Goal: Task Accomplishment & Management: Manage account settings

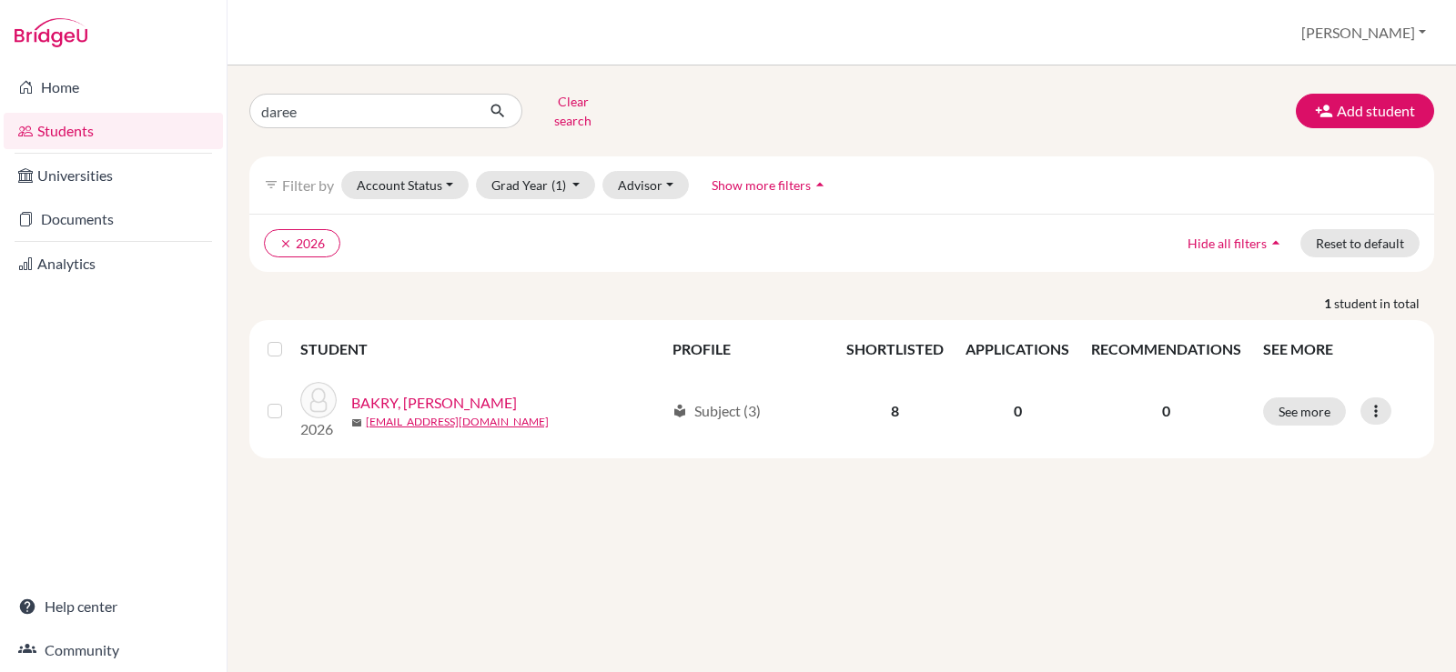
type input "dareen"
click button "submit" at bounding box center [498, 111] width 48 height 35
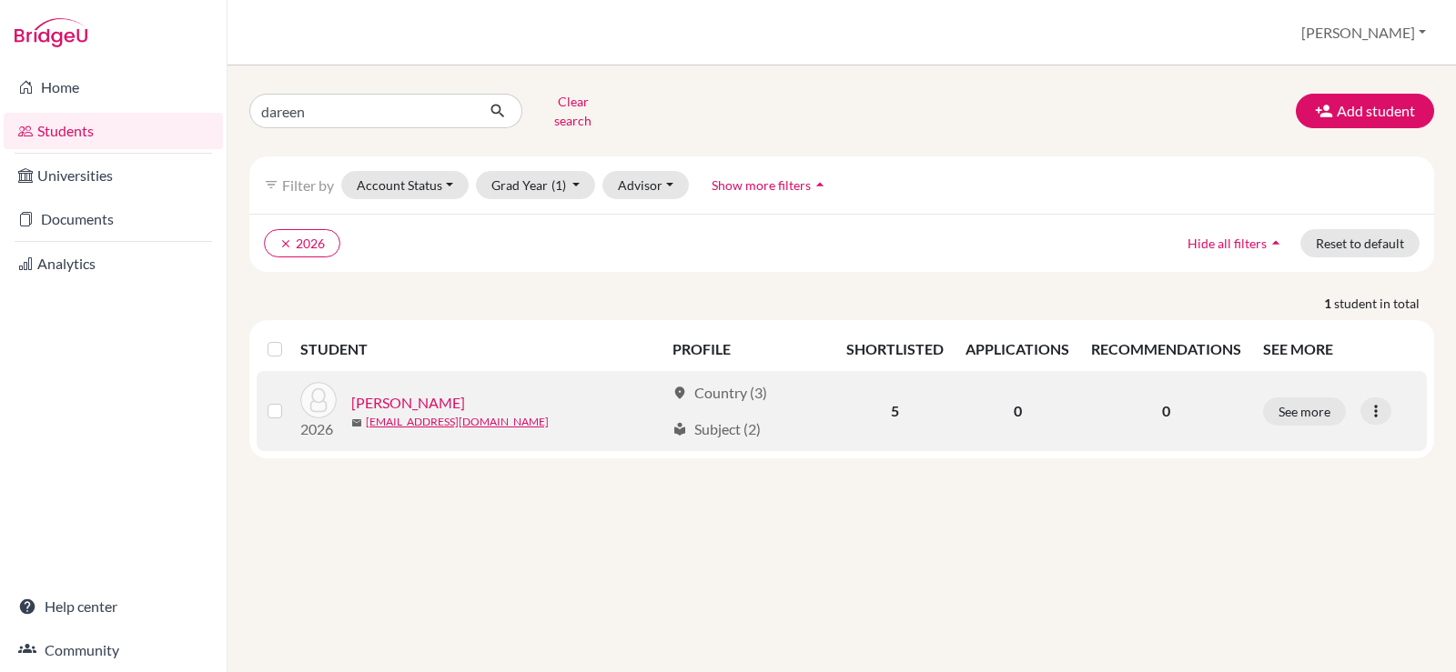
click at [465, 394] on link "[PERSON_NAME]" at bounding box center [408, 403] width 114 height 22
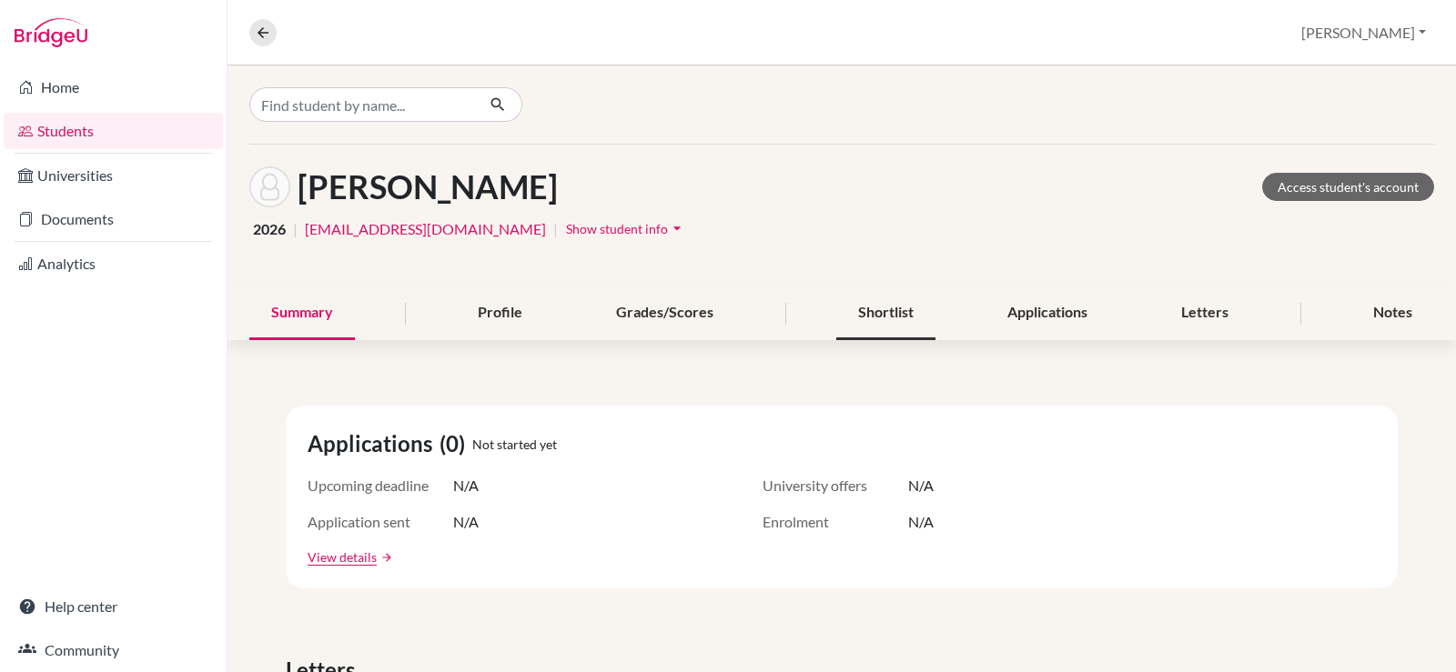
click at [899, 310] on div "Shortlist" at bounding box center [885, 314] width 99 height 54
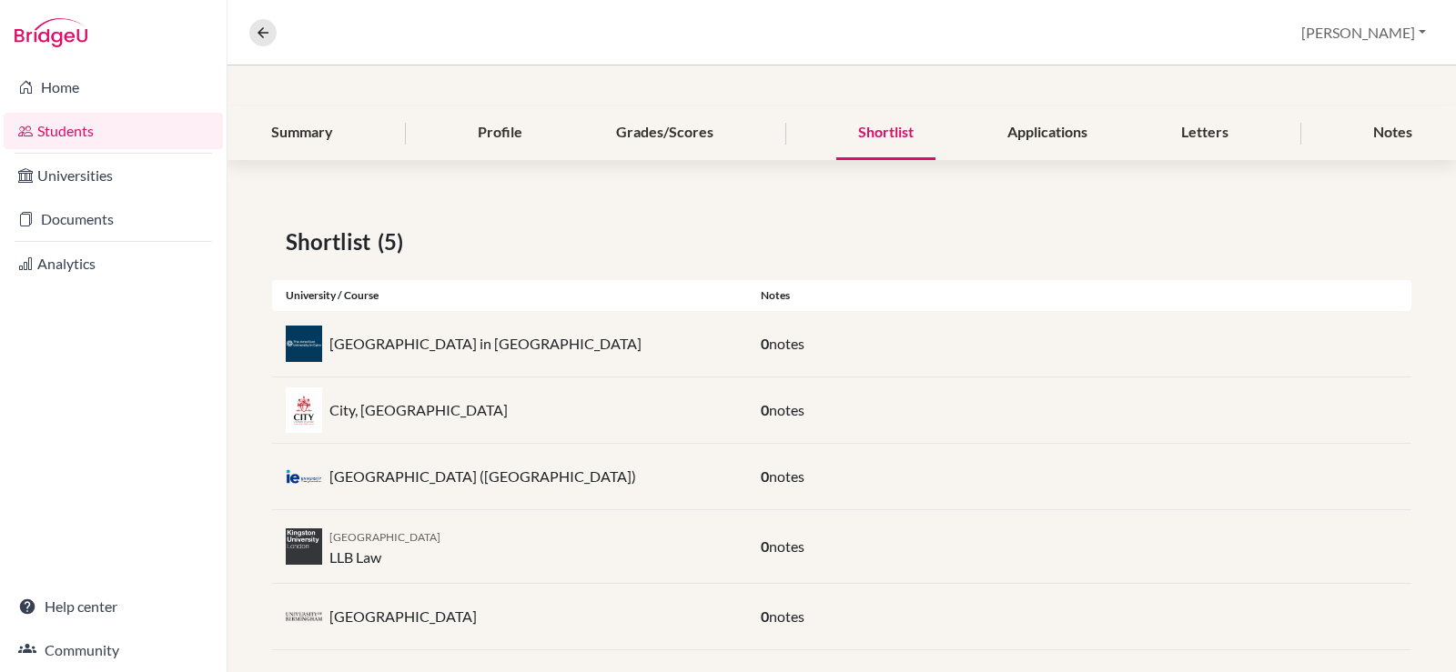
scroll to position [202, 0]
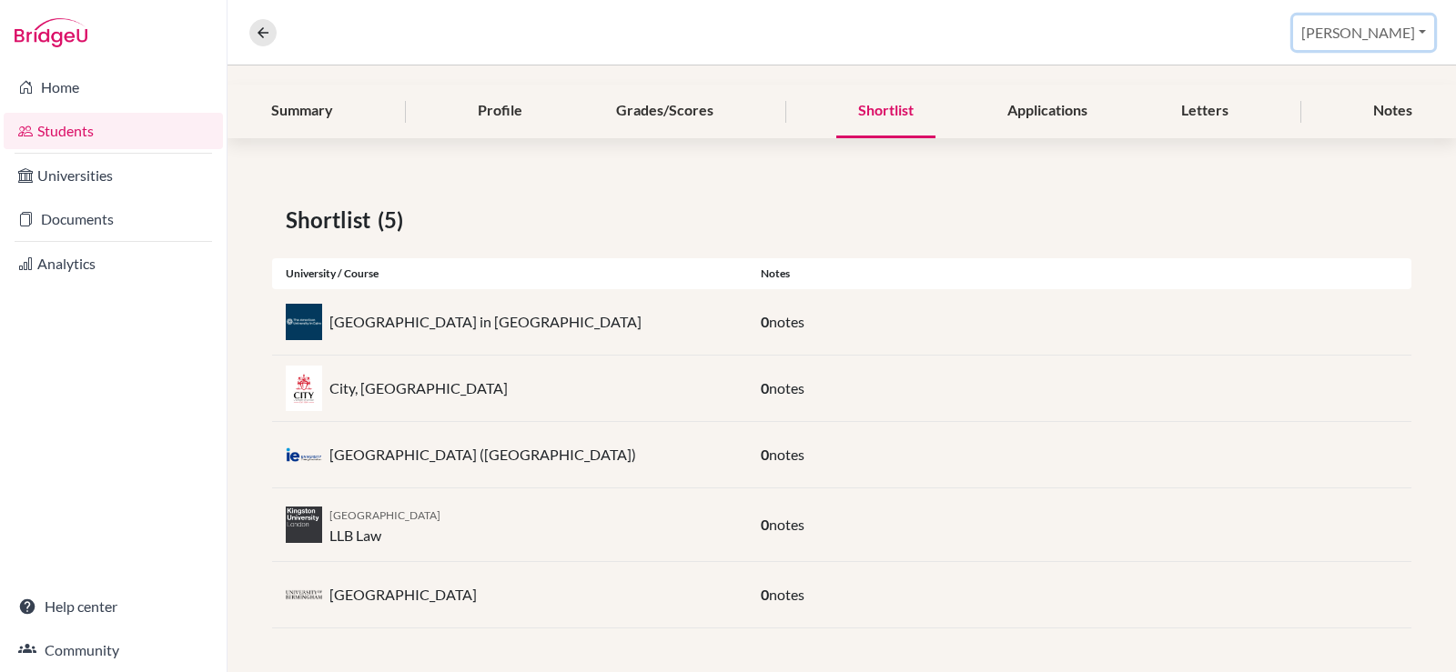
click at [1385, 33] on button "[PERSON_NAME]" at bounding box center [1363, 32] width 141 height 35
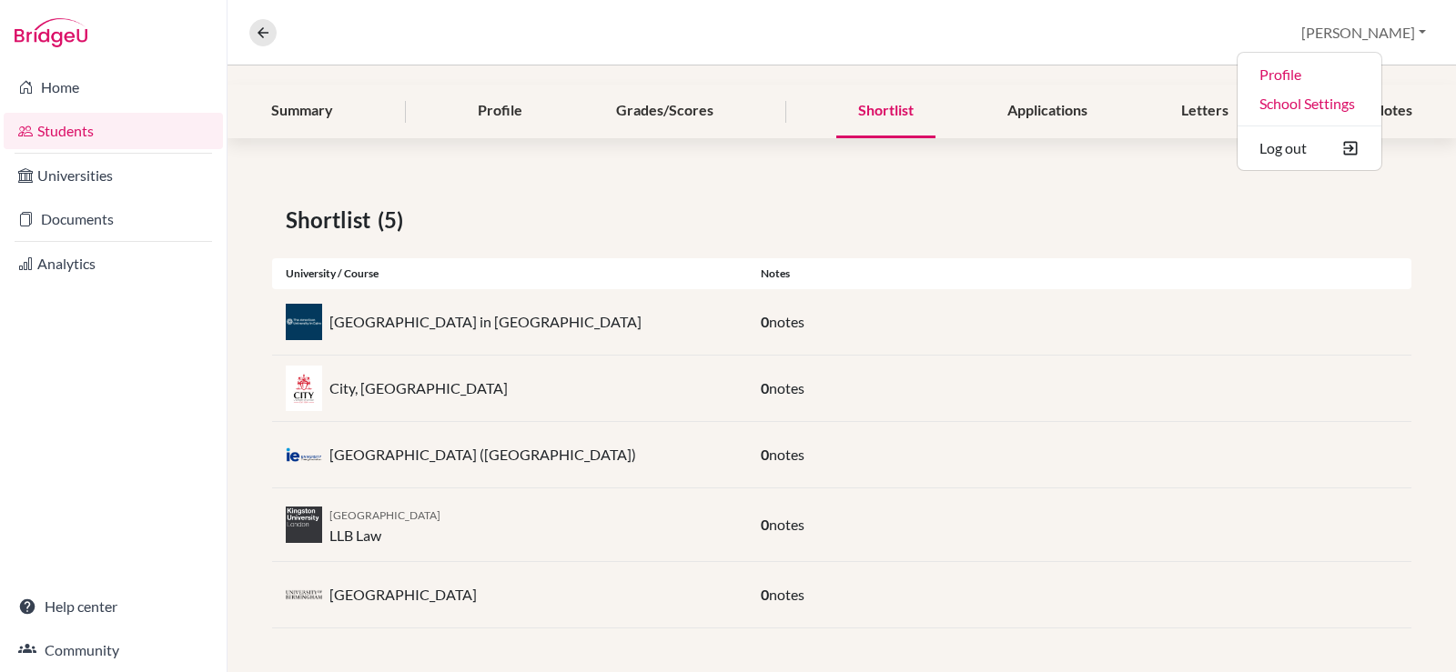
click at [972, 241] on div "Shortlist (5) University / Course Notes [GEOGRAPHIC_DATA] in [GEOGRAPHIC_DATA] …" at bounding box center [841, 416] width 1228 height 512
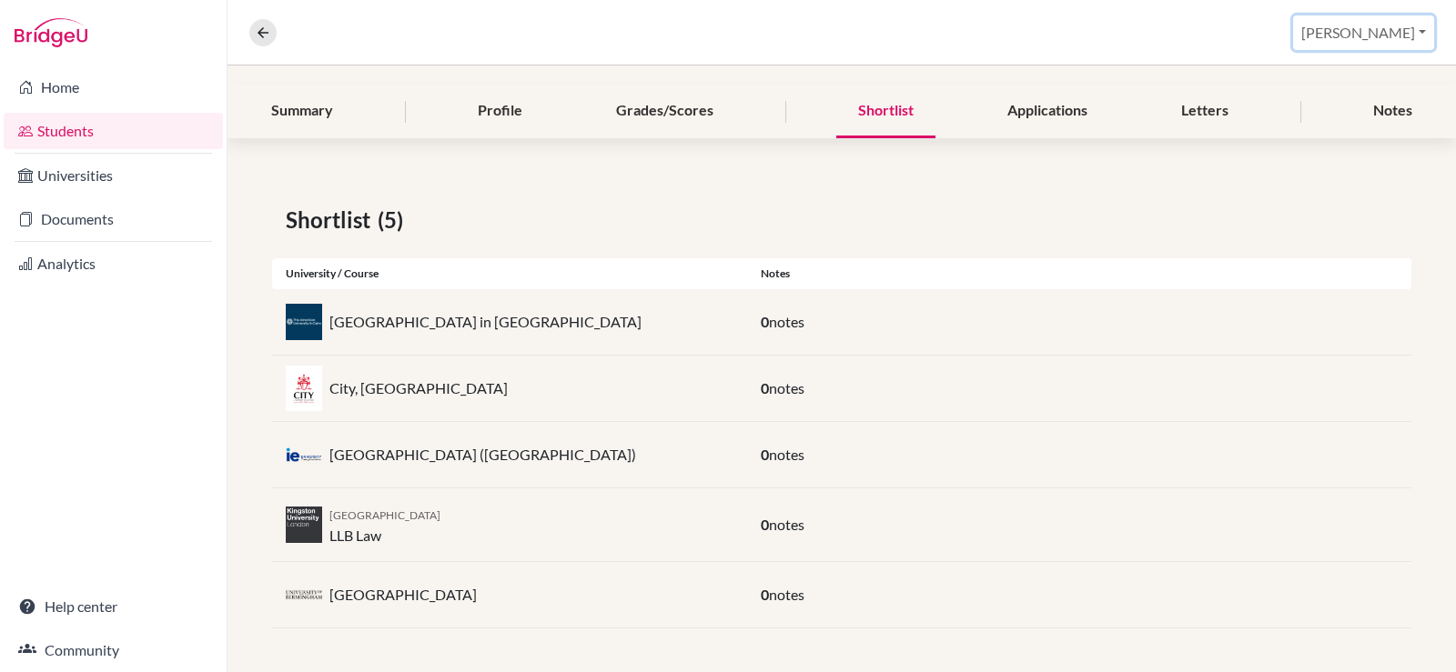
click at [1360, 43] on button "[PERSON_NAME]" at bounding box center [1363, 32] width 141 height 35
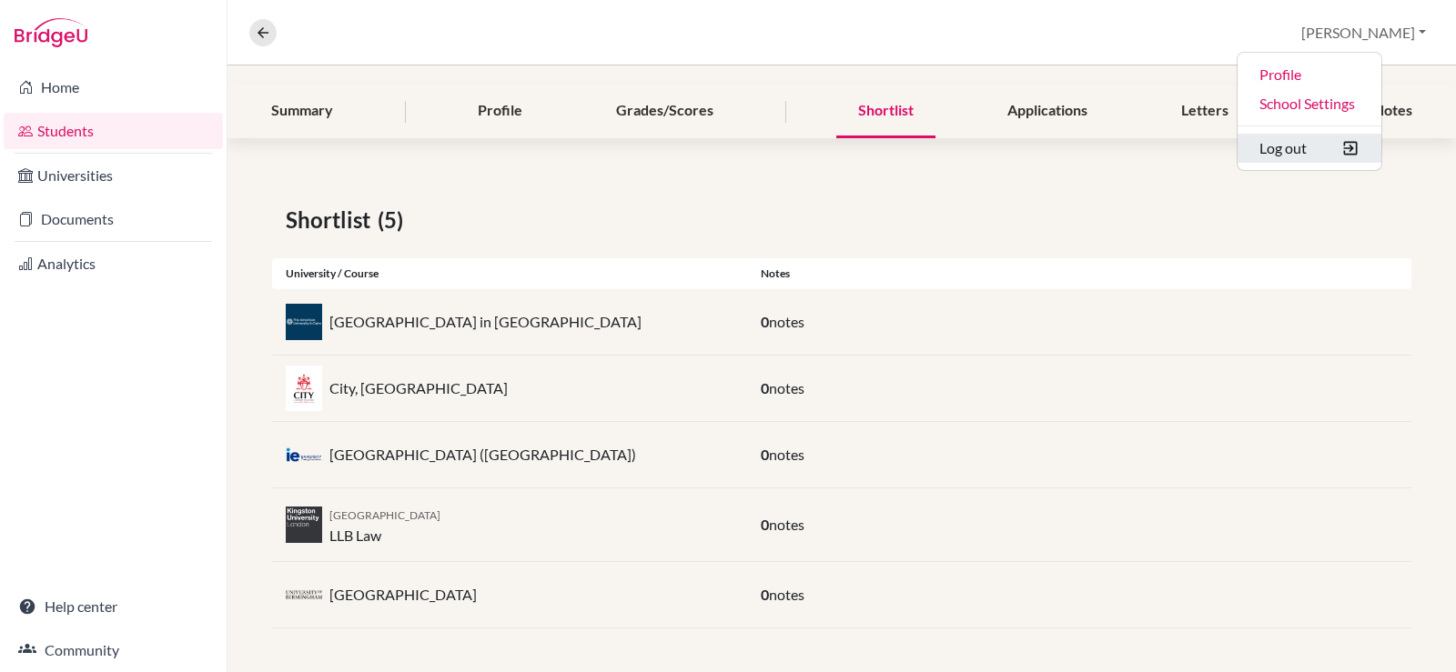
click at [1353, 157] on button "Log out" at bounding box center [1309, 148] width 144 height 29
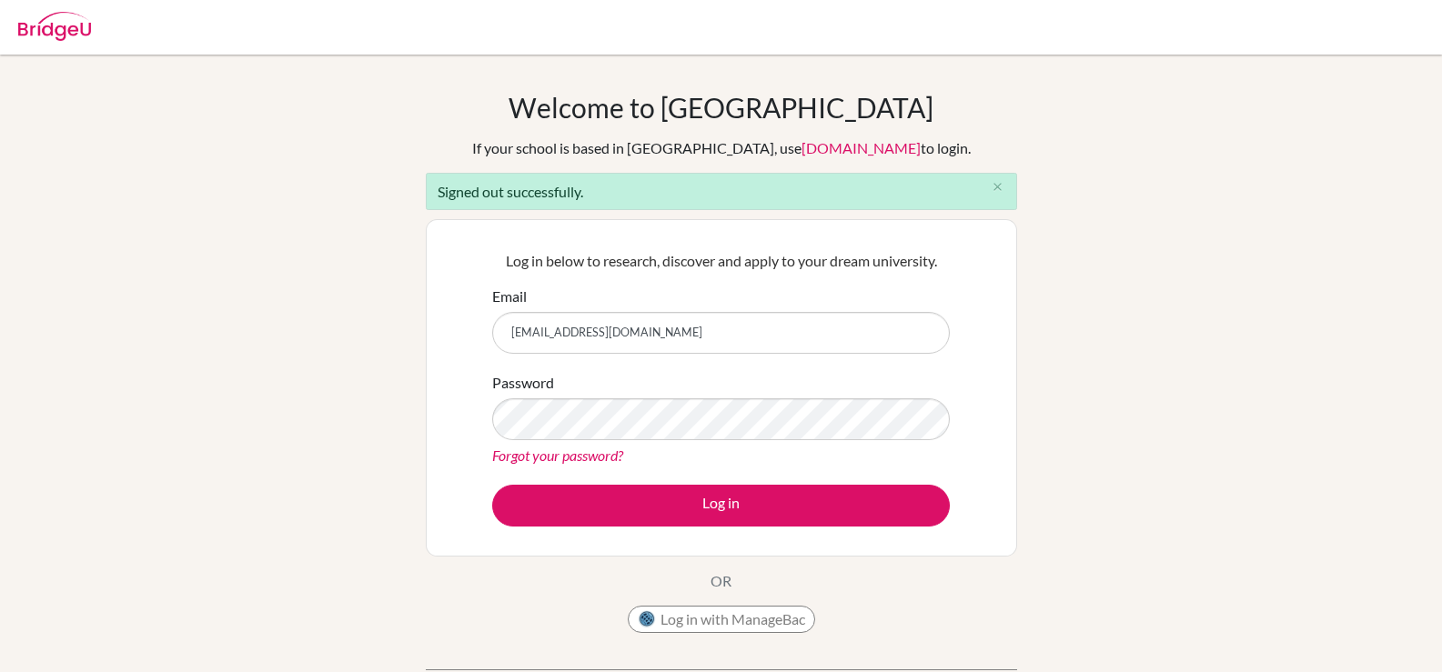
type input "[EMAIL_ADDRESS][DOMAIN_NAME]"
click at [492, 485] on button "Log in" at bounding box center [721, 506] width 458 height 42
click at [560, 347] on input "Email" at bounding box center [721, 333] width 458 height 42
type input "celsanady@cesegypt.com"
click at [492, 485] on button "Log in" at bounding box center [721, 506] width 458 height 42
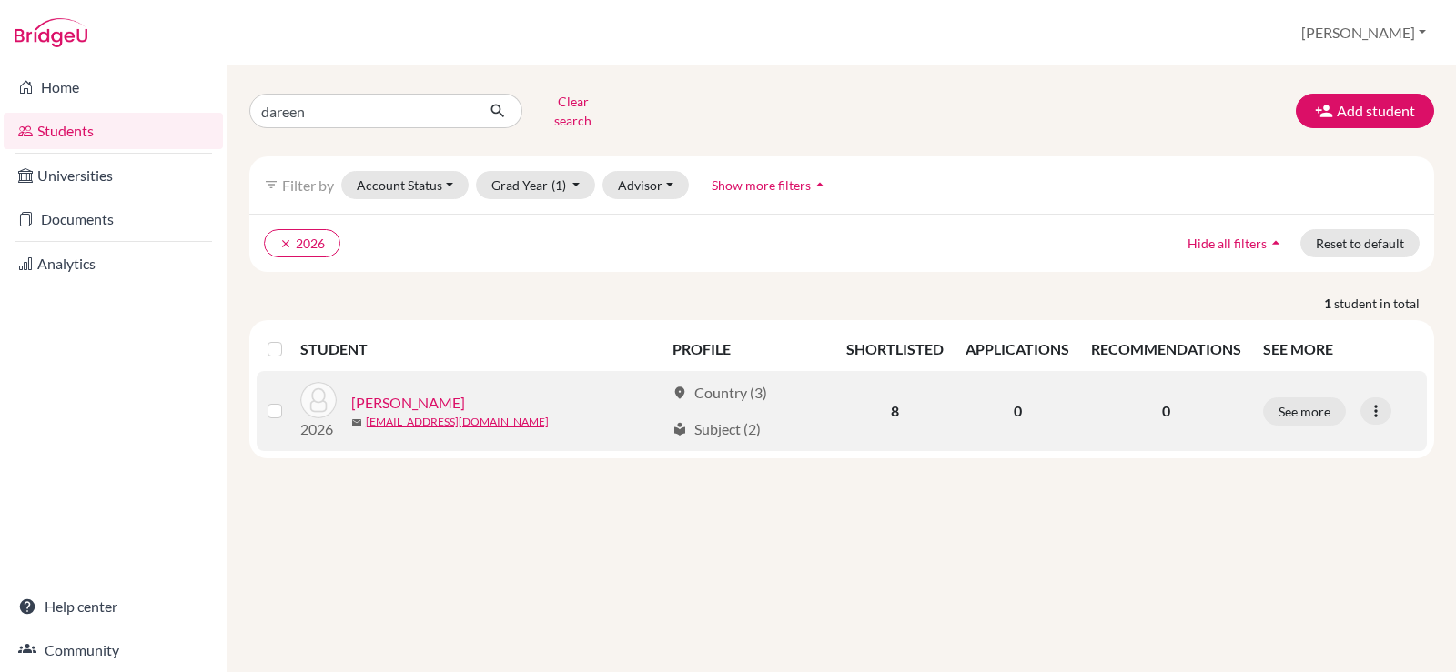
click at [465, 393] on link "[PERSON_NAME]" at bounding box center [408, 403] width 114 height 22
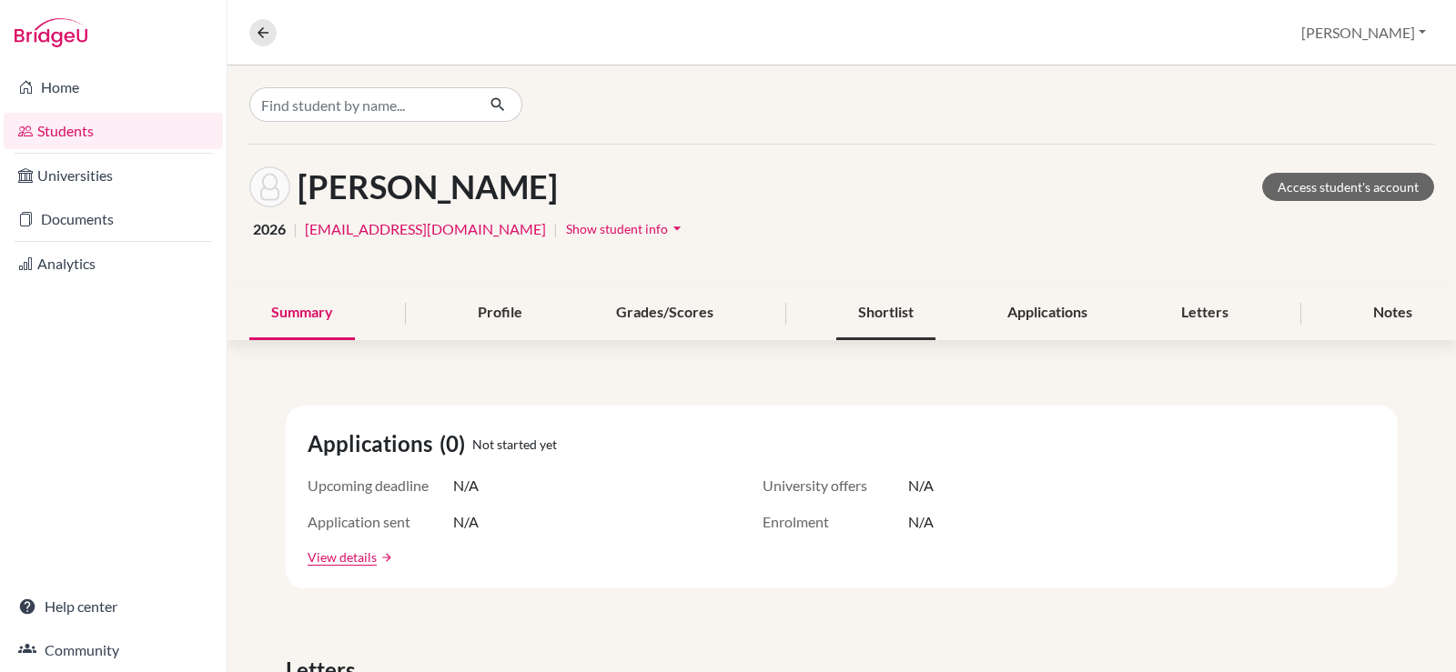
click at [866, 315] on div "Shortlist" at bounding box center [885, 314] width 99 height 54
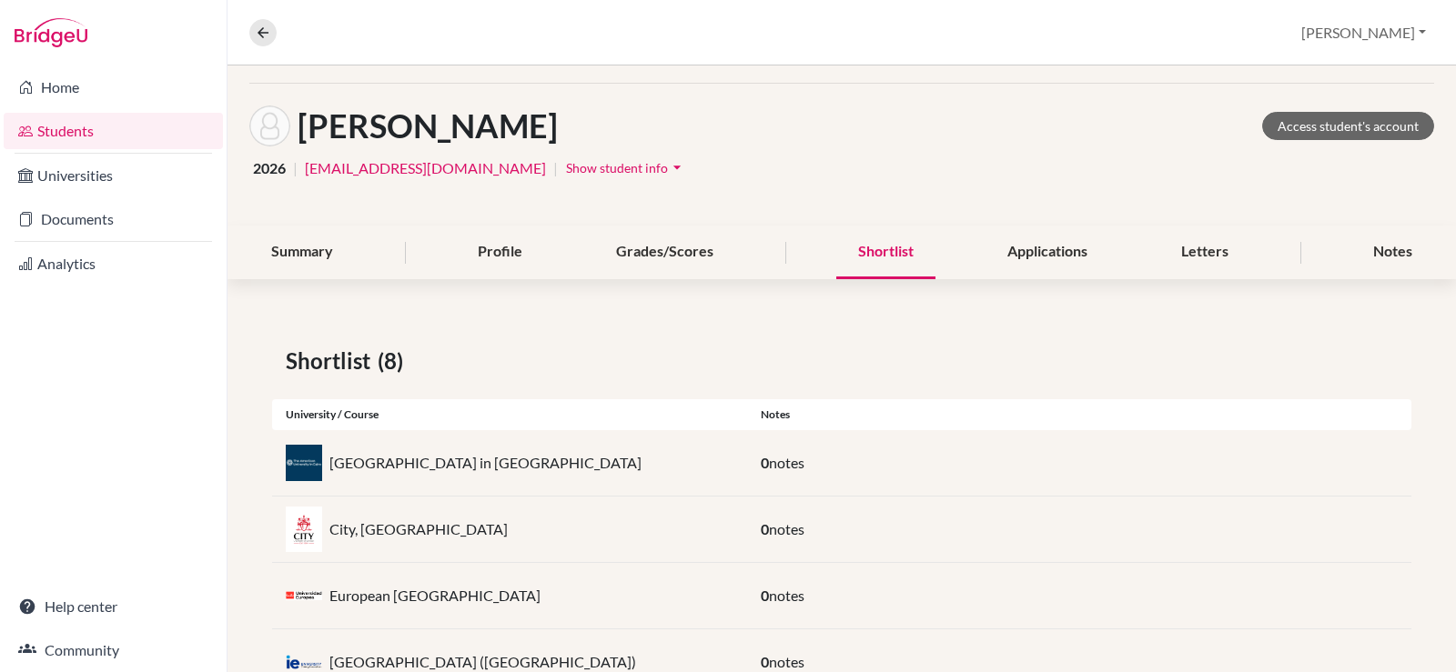
scroll to position [273, 0]
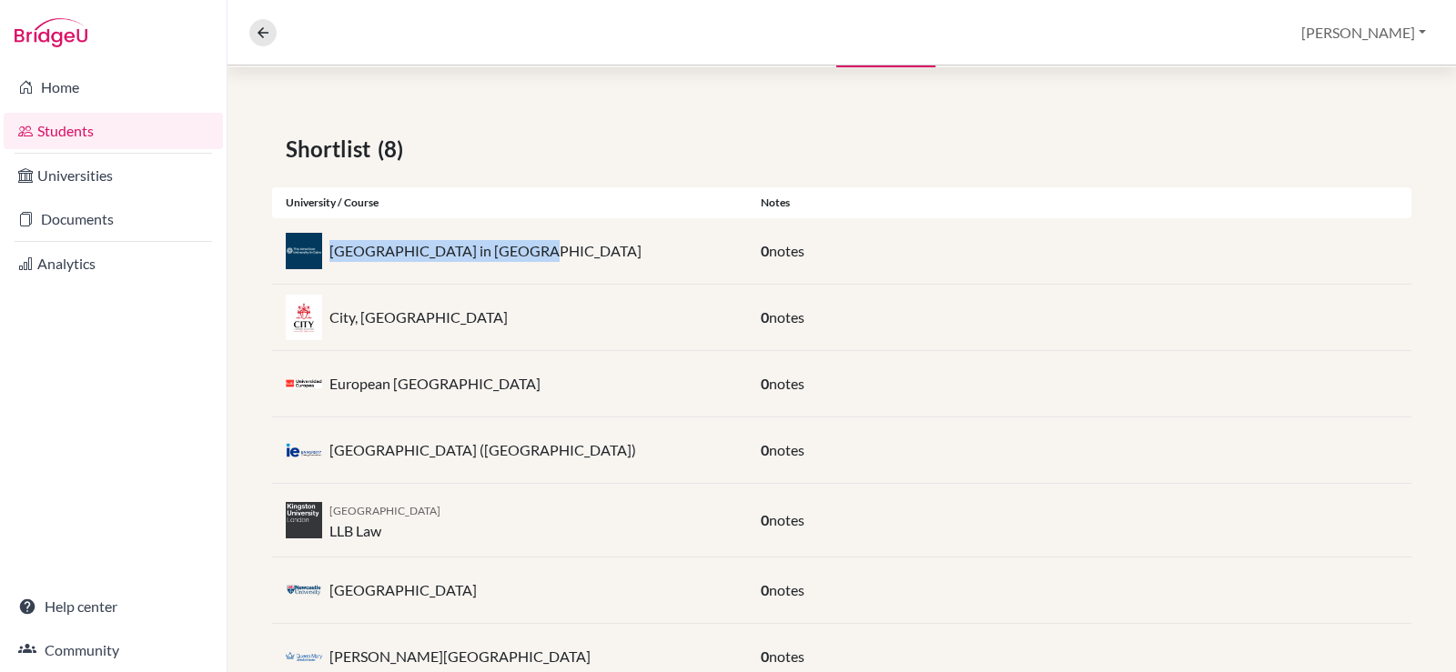
drag, startPoint x: 549, startPoint y: 257, endPoint x: 336, endPoint y: 245, distance: 214.1
click at [327, 251] on div "[GEOGRAPHIC_DATA] in [GEOGRAPHIC_DATA]" at bounding box center [509, 251] width 475 height 36
copy p "[GEOGRAPHIC_DATA] in [GEOGRAPHIC_DATA]"
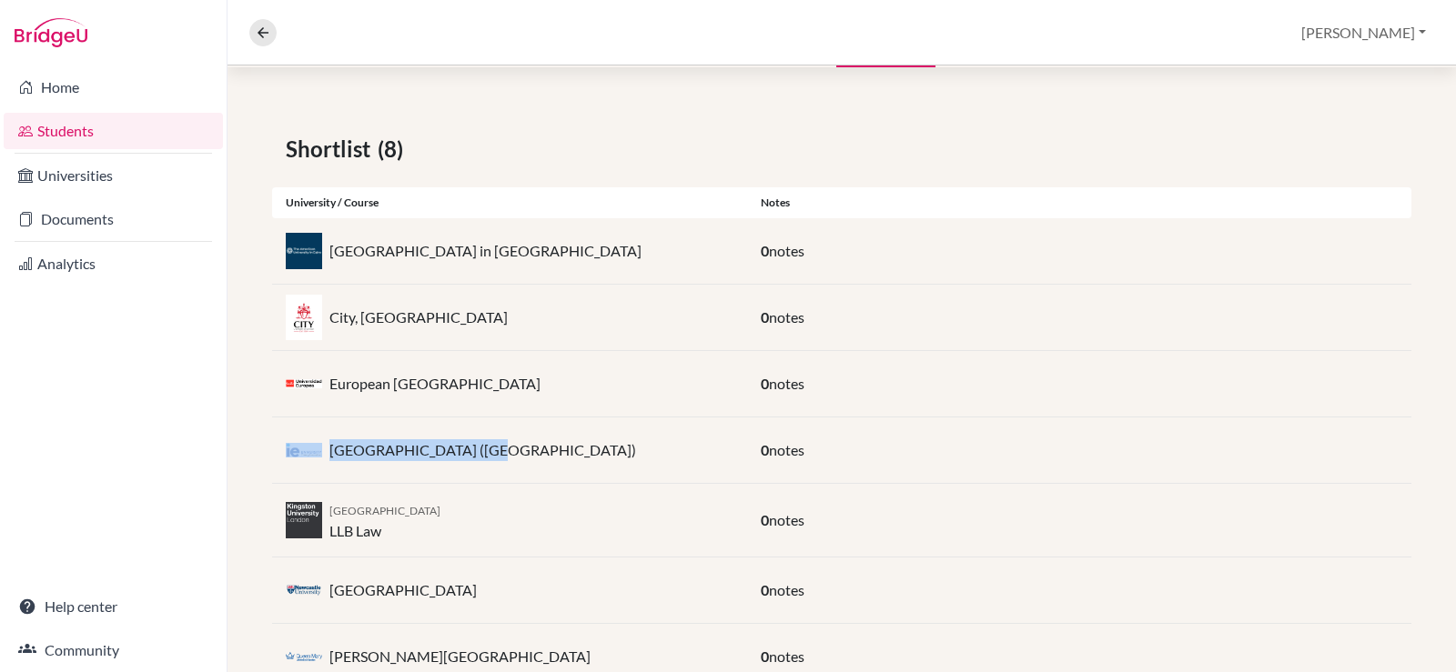
drag, startPoint x: 452, startPoint y: 458, endPoint x: 315, endPoint y: 448, distance: 137.7
click at [315, 448] on div "[GEOGRAPHIC_DATA] ([GEOGRAPHIC_DATA])" at bounding box center [509, 450] width 475 height 36
copy div "[GEOGRAPHIC_DATA] ([GEOGRAPHIC_DATA])"
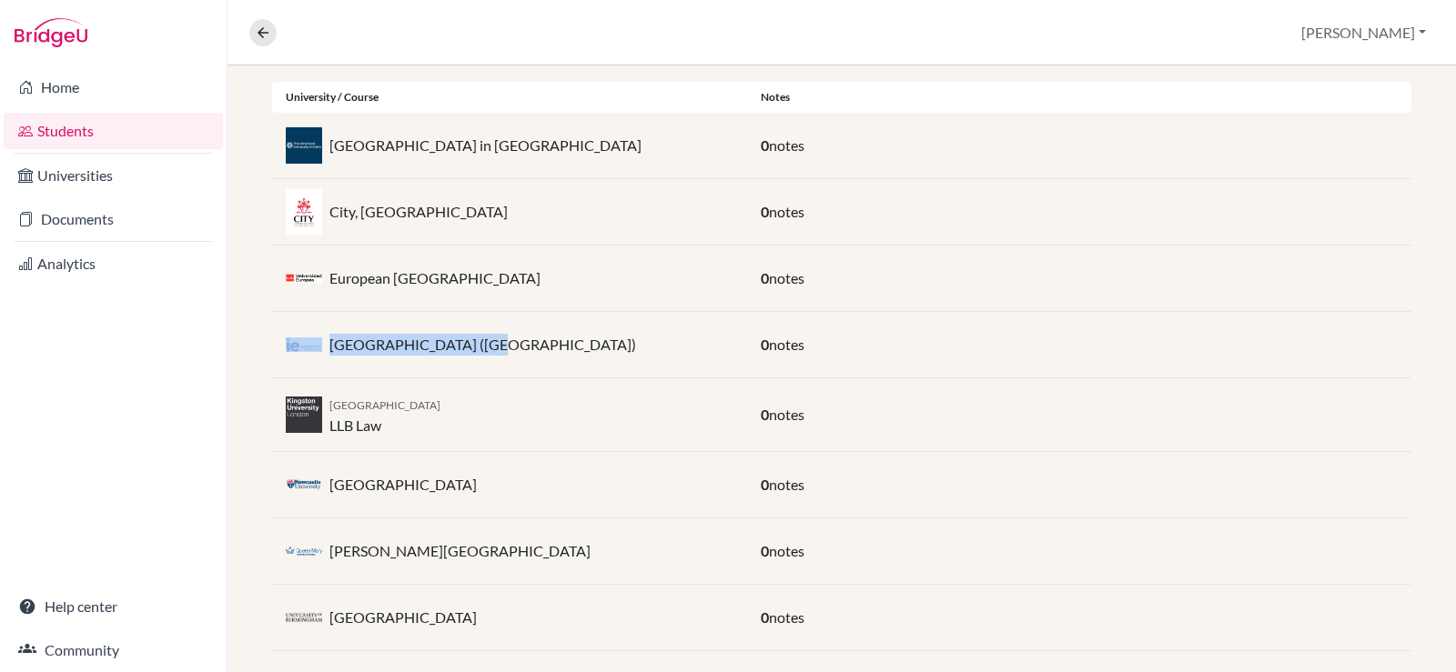
scroll to position [401, 0]
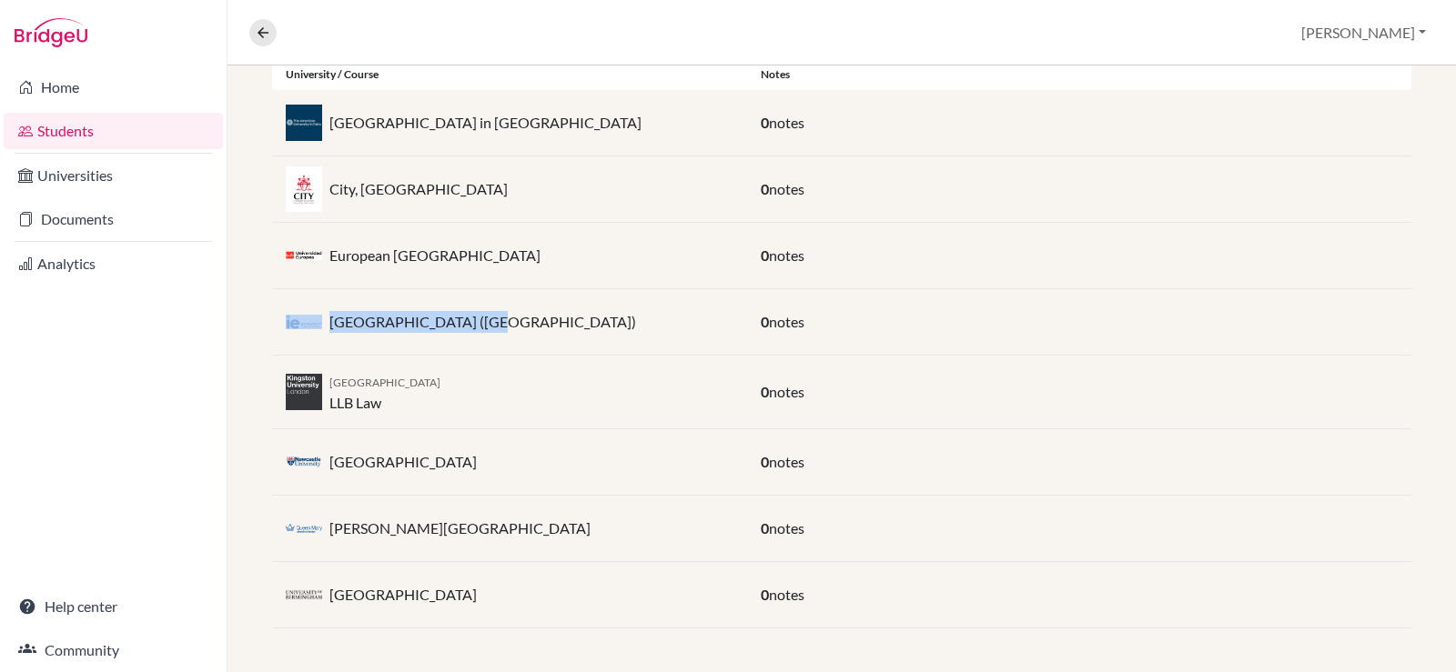
drag, startPoint x: 518, startPoint y: 189, endPoint x: 325, endPoint y: 189, distance: 192.9
click at [325, 189] on div "City, [GEOGRAPHIC_DATA]" at bounding box center [509, 189] width 475 height 36
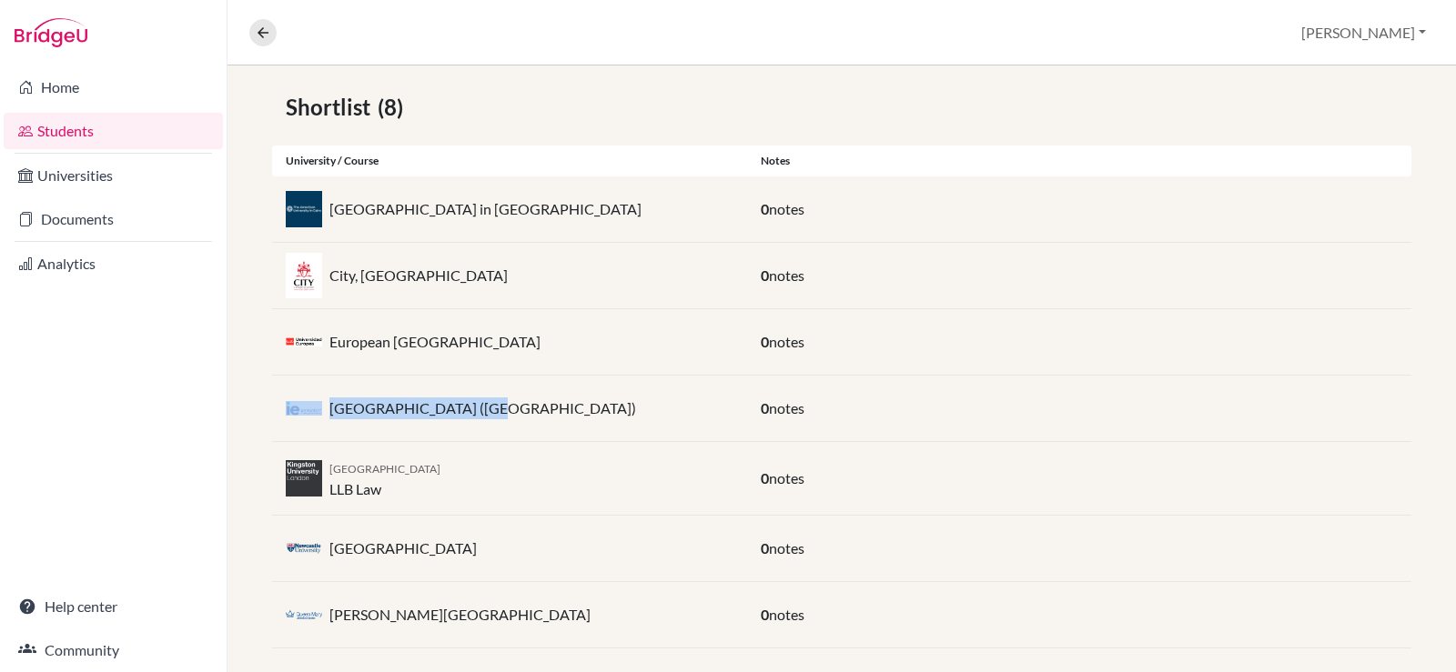
scroll to position [219, 0]
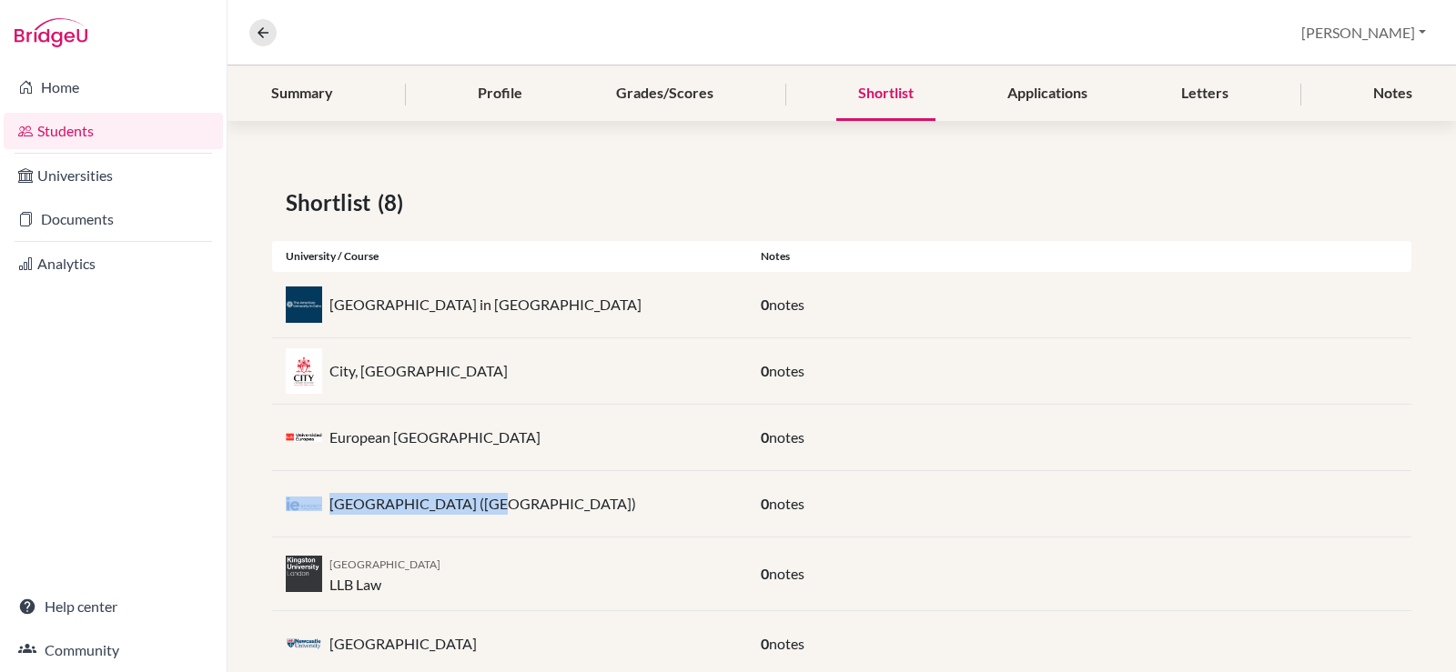
copy div "City, [GEOGRAPHIC_DATA]"
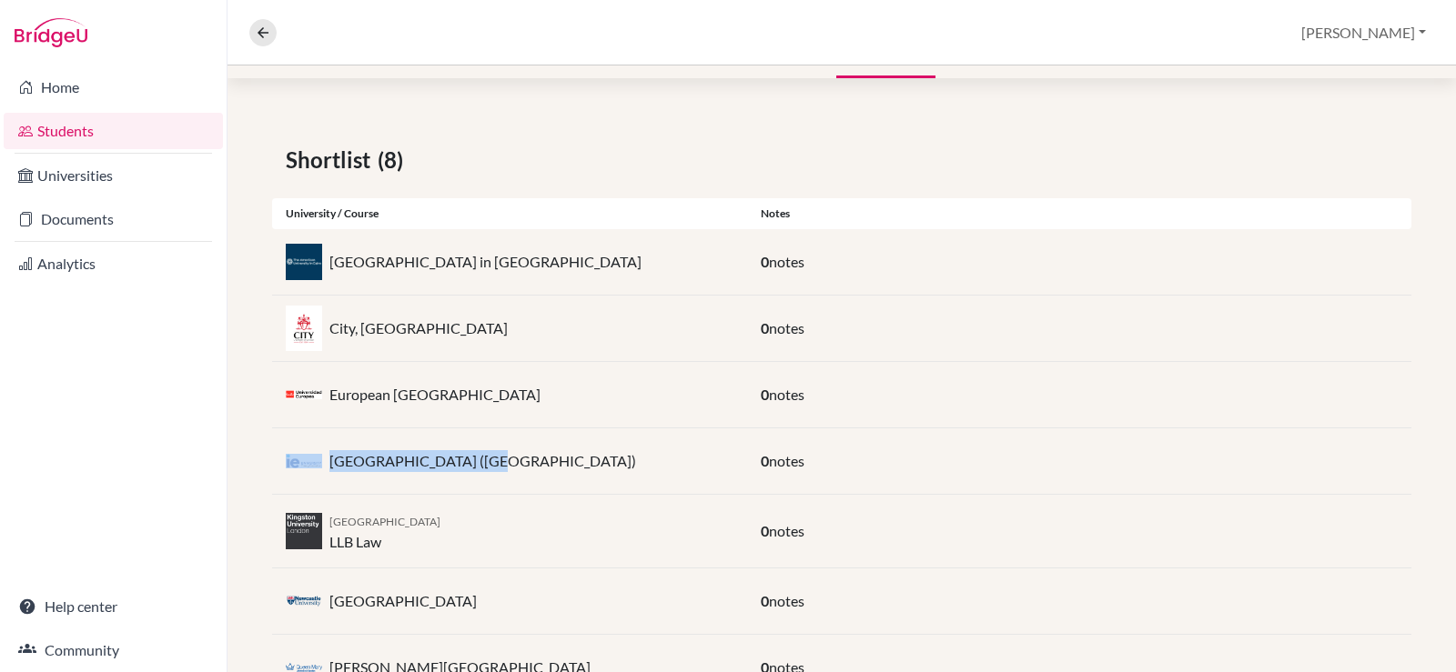
scroll to position [401, 0]
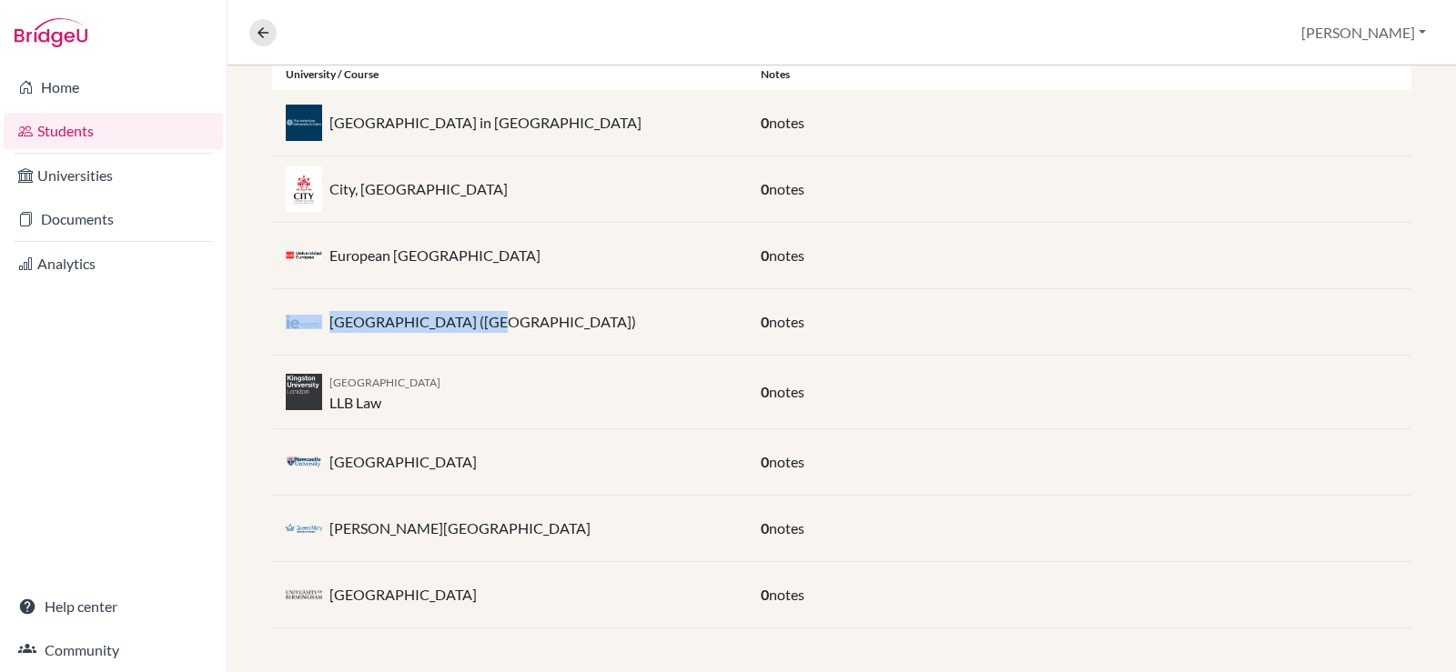
drag, startPoint x: 569, startPoint y: 530, endPoint x: 328, endPoint y: 538, distance: 240.3
click at [328, 538] on div "Queen Mary University of London" at bounding box center [509, 528] width 475 height 36
copy p "Queen Mary University of London"
drag, startPoint x: 519, startPoint y: 187, endPoint x: 319, endPoint y: 180, distance: 199.4
click at [319, 180] on div "City, [GEOGRAPHIC_DATA]" at bounding box center [509, 189] width 475 height 36
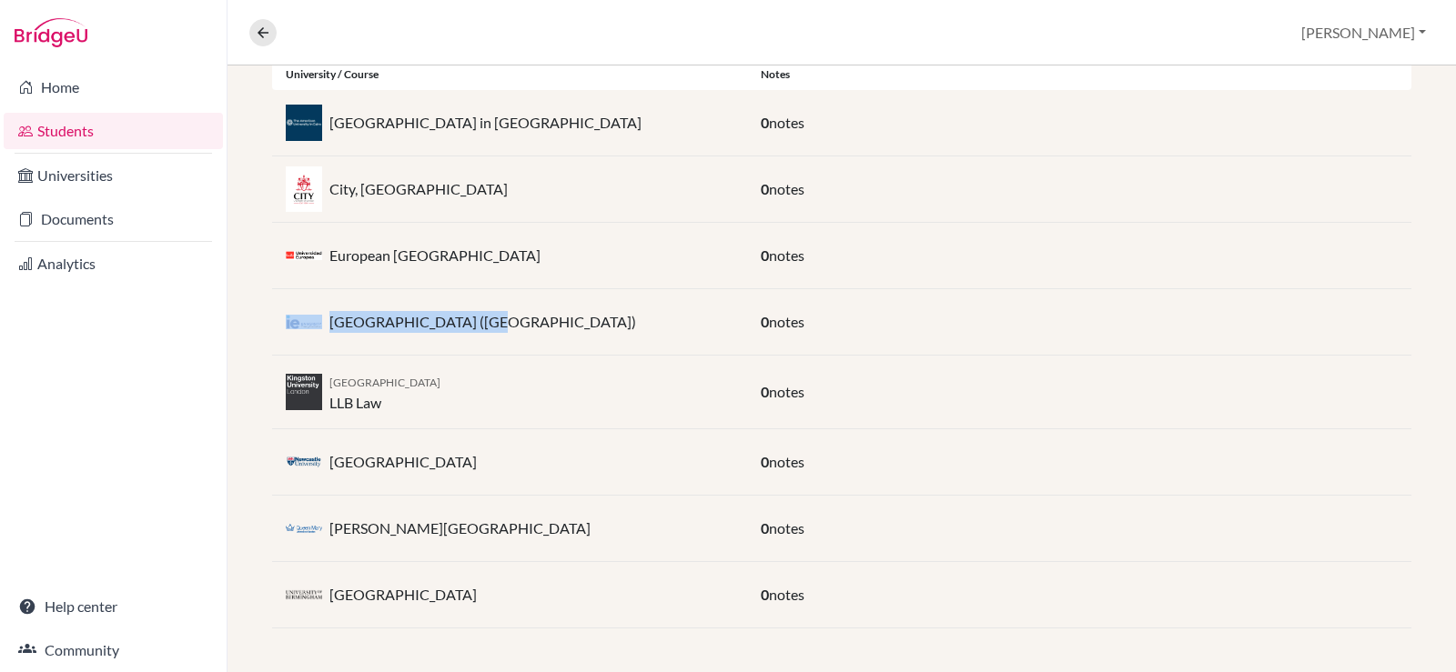
copy div "City, [GEOGRAPHIC_DATA]"
drag, startPoint x: 496, startPoint y: 596, endPoint x: 330, endPoint y: 600, distance: 165.6
click at [330, 600] on div "[GEOGRAPHIC_DATA]" at bounding box center [509, 595] width 475 height 36
drag, startPoint x: 479, startPoint y: 381, endPoint x: 332, endPoint y: 379, distance: 146.5
click at [332, 379] on div "Kingston University London LLB Law" at bounding box center [509, 392] width 475 height 44
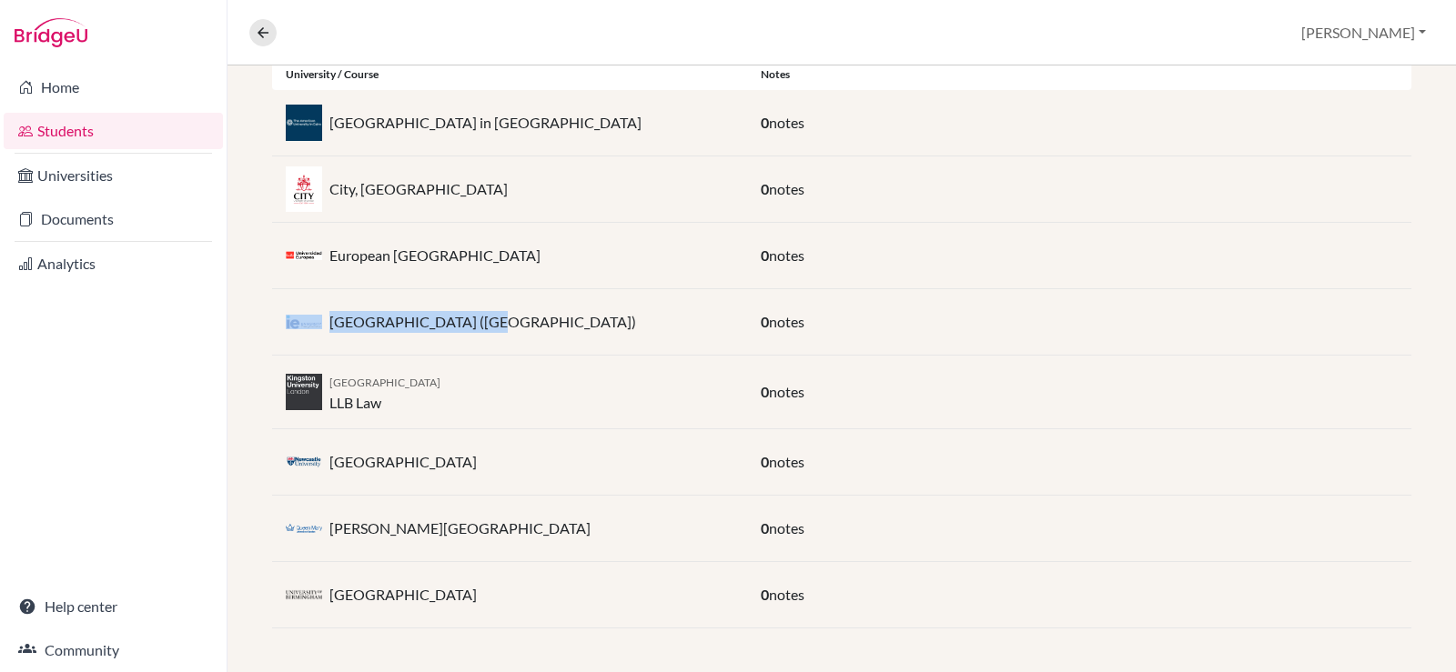
copy span "[GEOGRAPHIC_DATA]"
drag, startPoint x: 469, startPoint y: 455, endPoint x: 328, endPoint y: 478, distance: 141.9
click at [328, 478] on div "Newcastle University" at bounding box center [509, 462] width 475 height 36
copy p "Newcastle University"
drag, startPoint x: 486, startPoint y: 597, endPoint x: 321, endPoint y: 597, distance: 164.7
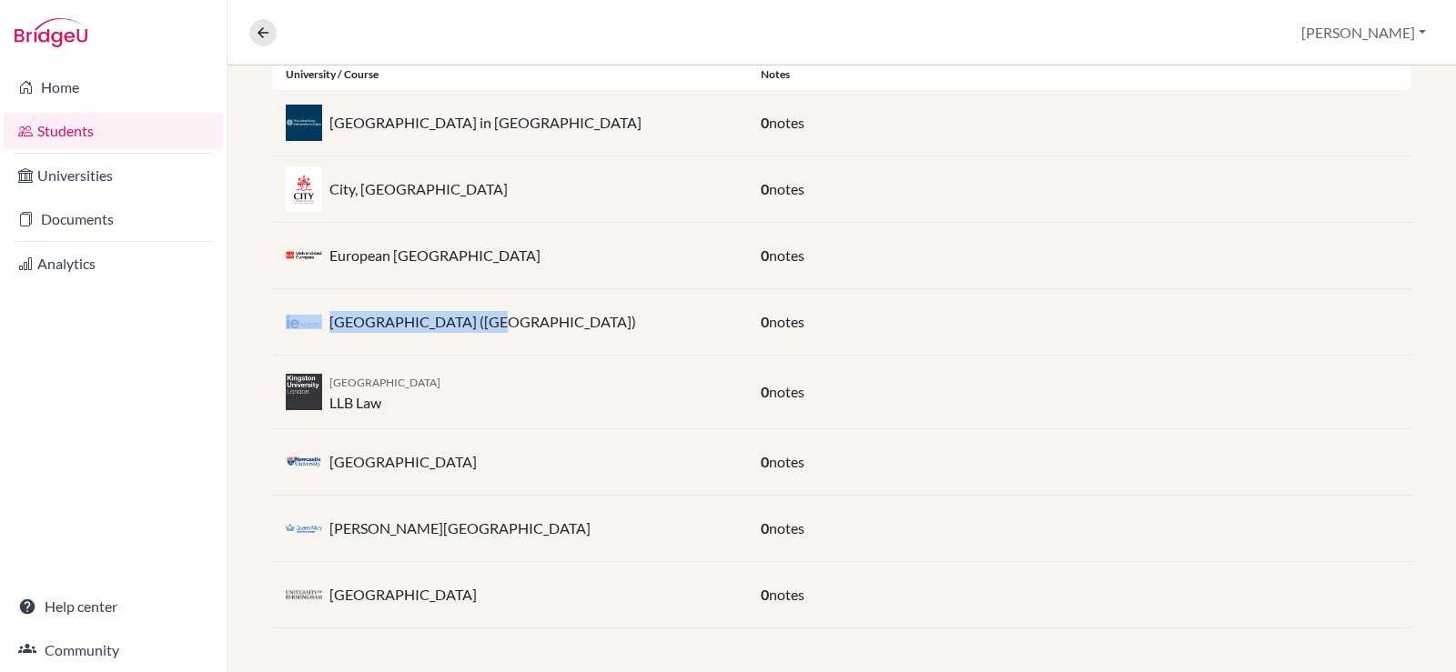
click at [321, 597] on div "[GEOGRAPHIC_DATA]" at bounding box center [509, 595] width 475 height 36
copy div "[GEOGRAPHIC_DATA]"
